Goal: Navigation & Orientation: Find specific page/section

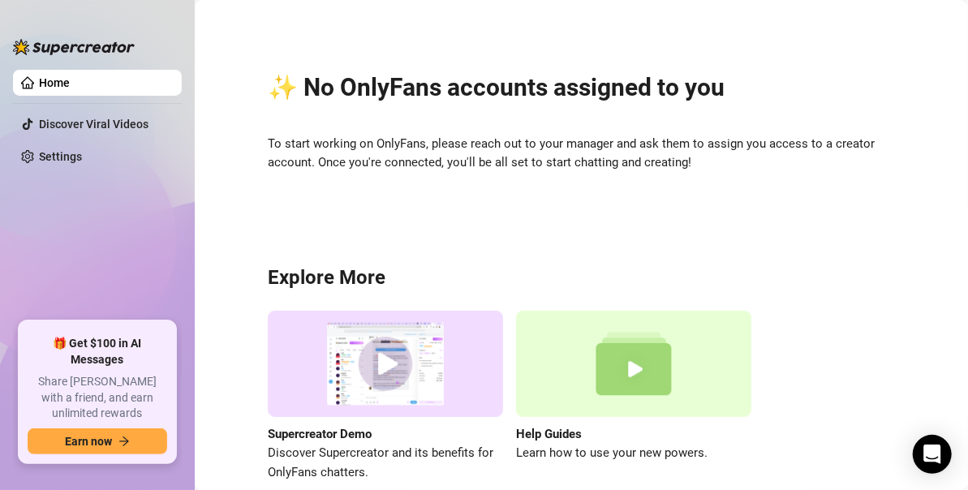
click at [70, 80] on link "Home" at bounding box center [54, 82] width 31 height 13
